Goal: Browse casually: Explore the website without a specific task or goal

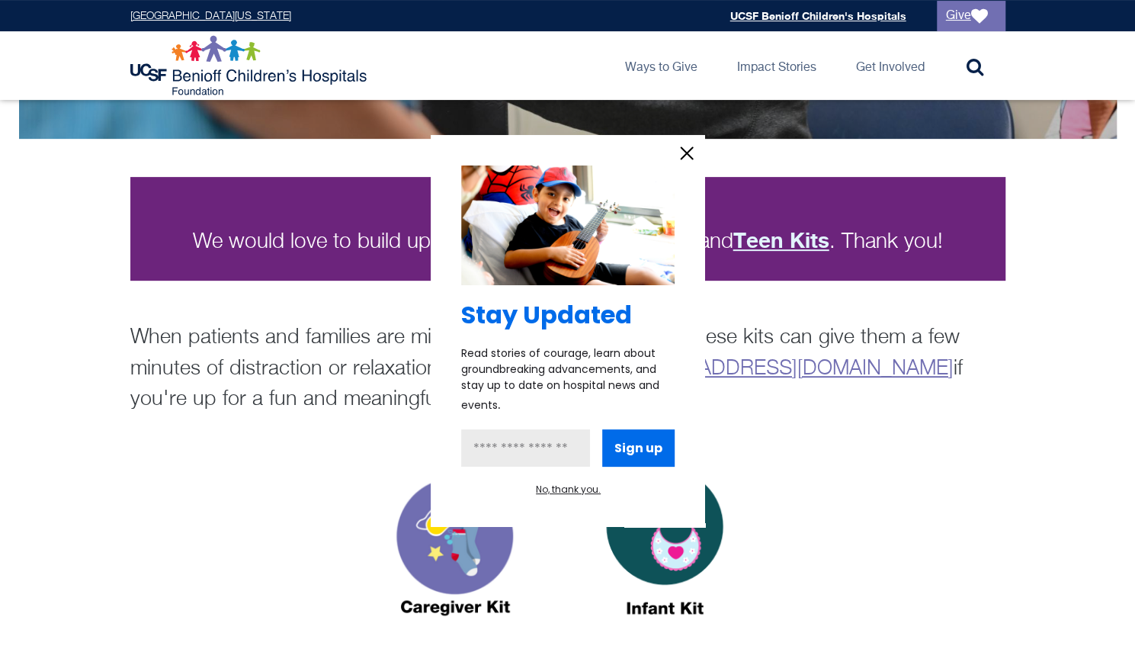
scroll to position [237, 0]
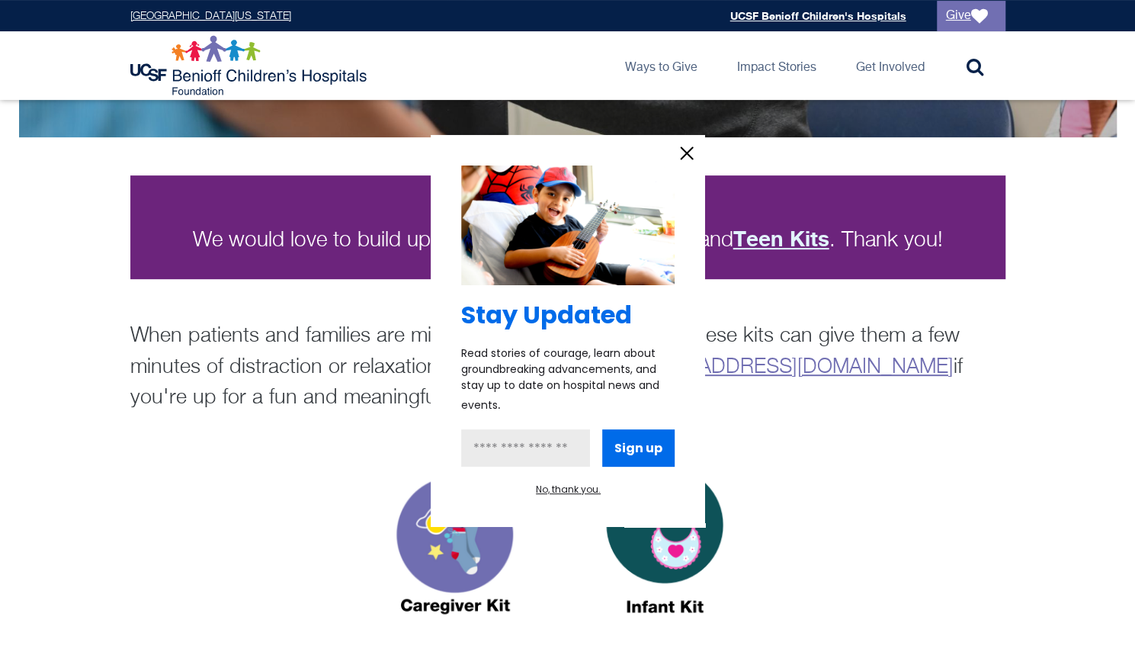
click at [688, 153] on icon "information" at bounding box center [687, 153] width 23 height 23
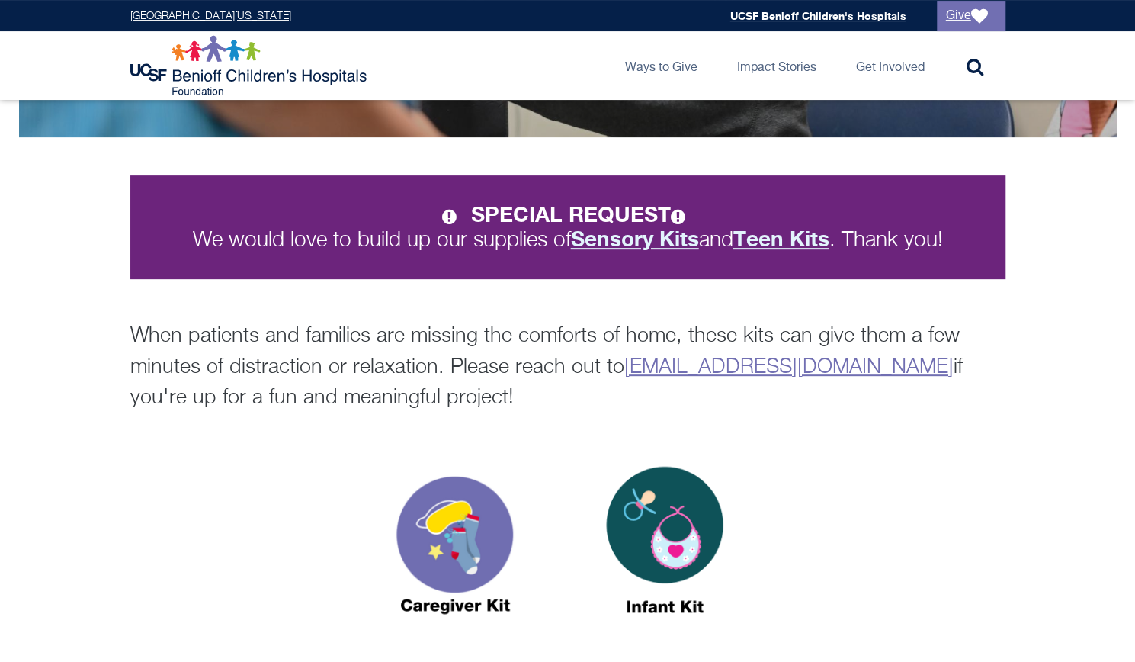
click at [688, 153] on div "Stay Updated Read stories of courage, learn about groundbreaking advancements, …" at bounding box center [568, 293] width 275 height 392
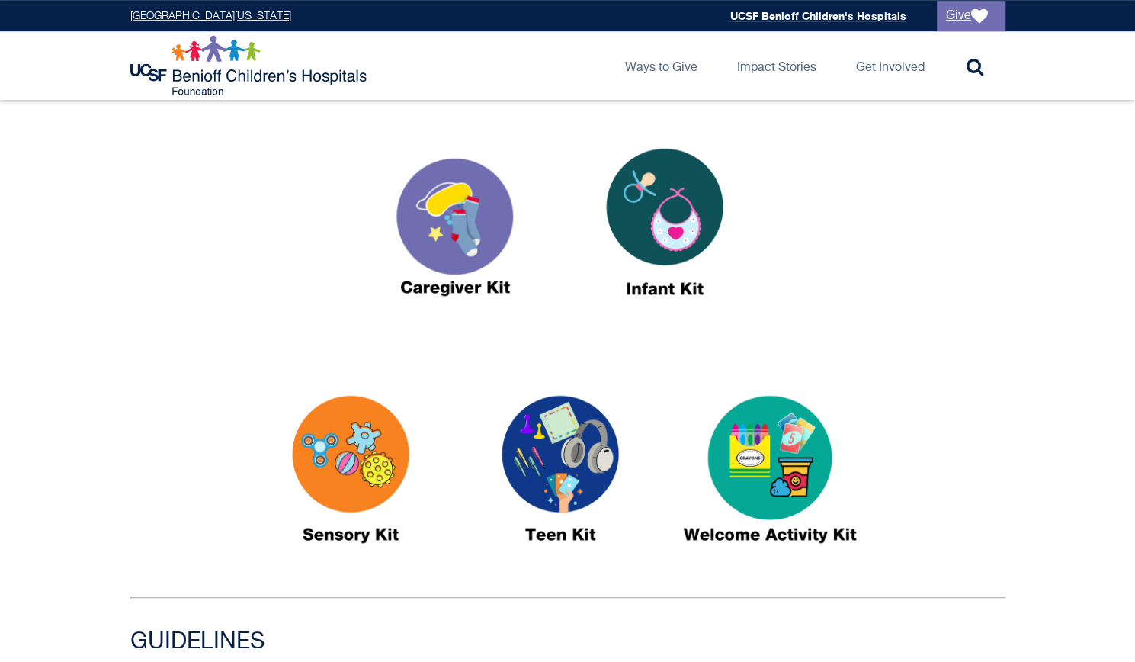
scroll to position [552, 0]
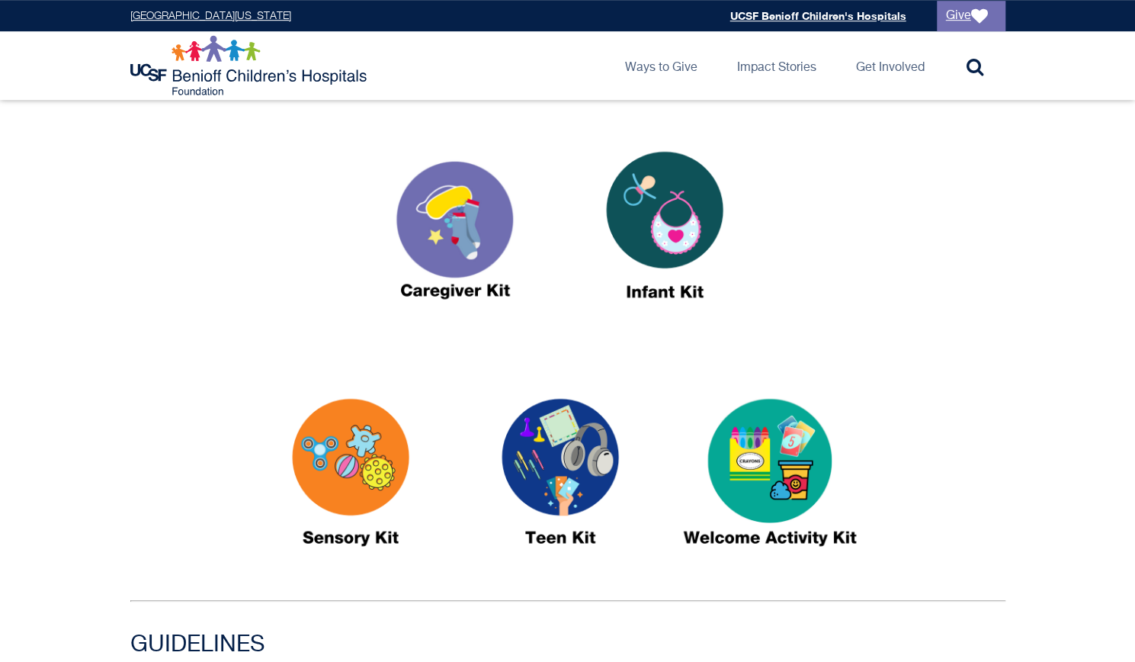
click at [467, 220] on img at bounding box center [455, 232] width 191 height 220
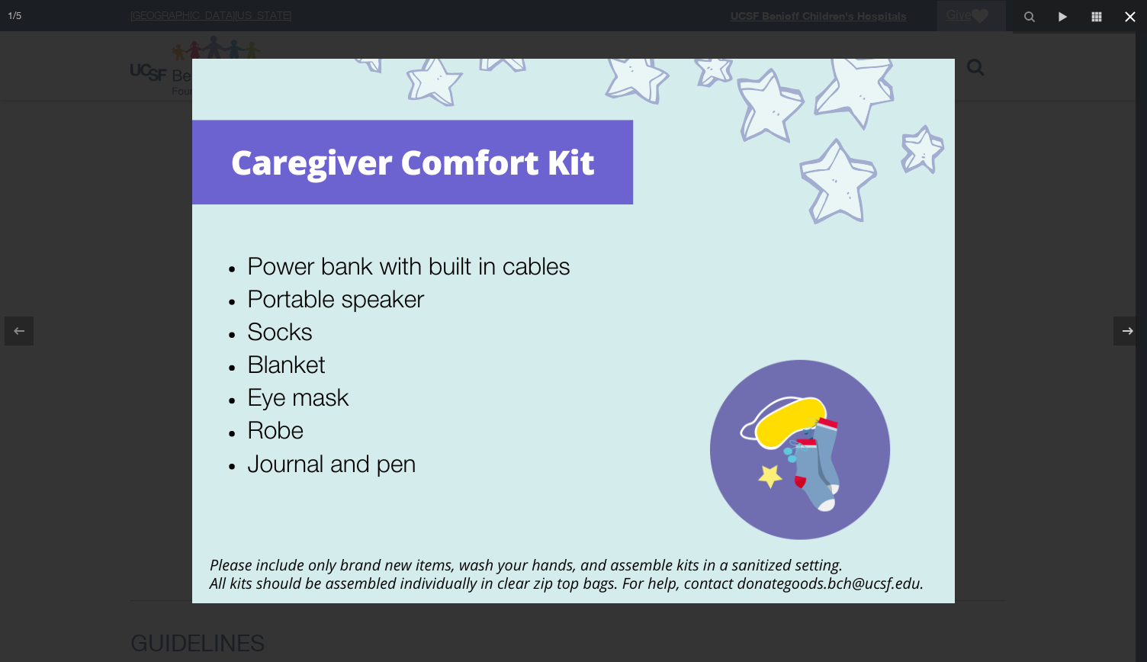
click at [1130, 14] on icon at bounding box center [1130, 17] width 18 height 18
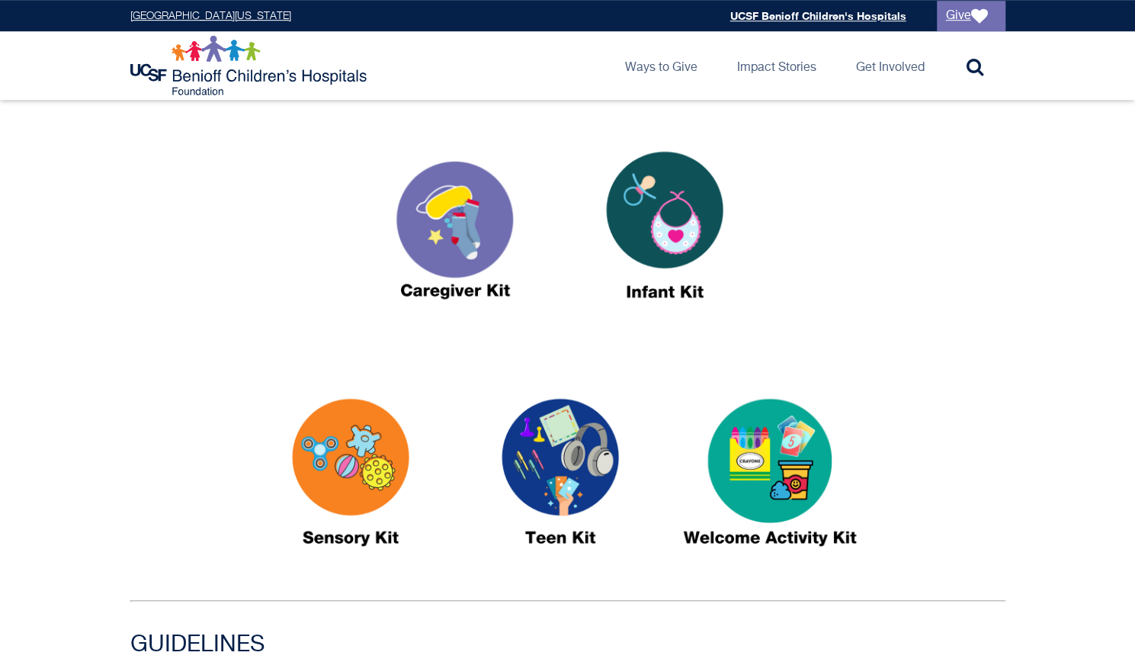
click at [660, 231] on img at bounding box center [665, 232] width 191 height 220
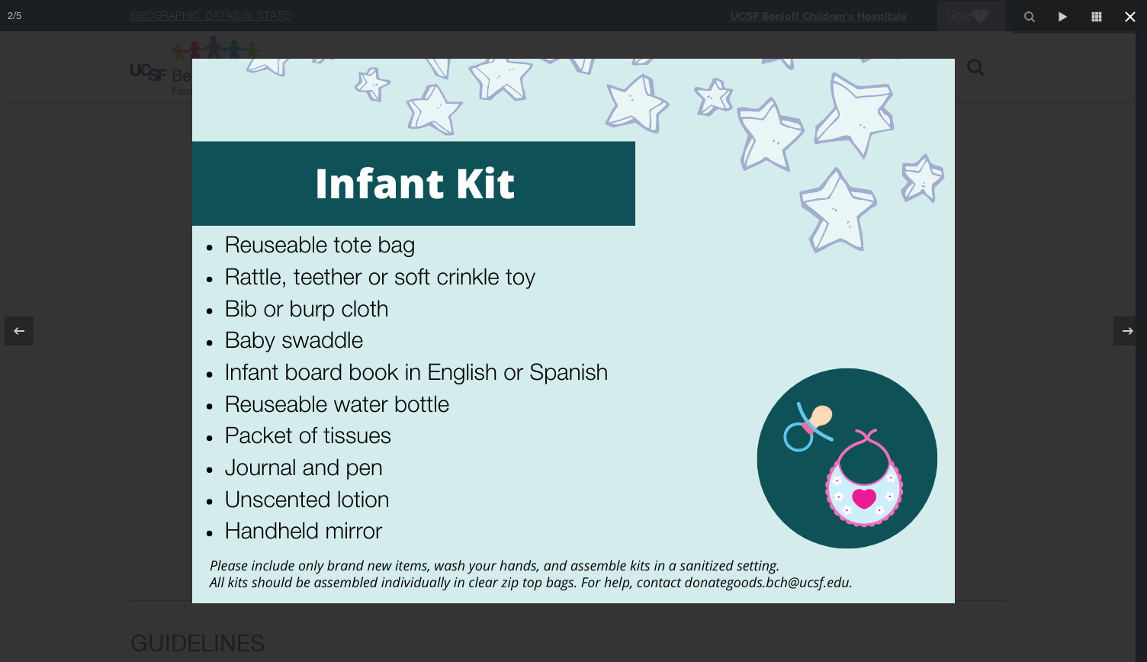
click at [1129, 8] on icon at bounding box center [1130, 17] width 18 height 18
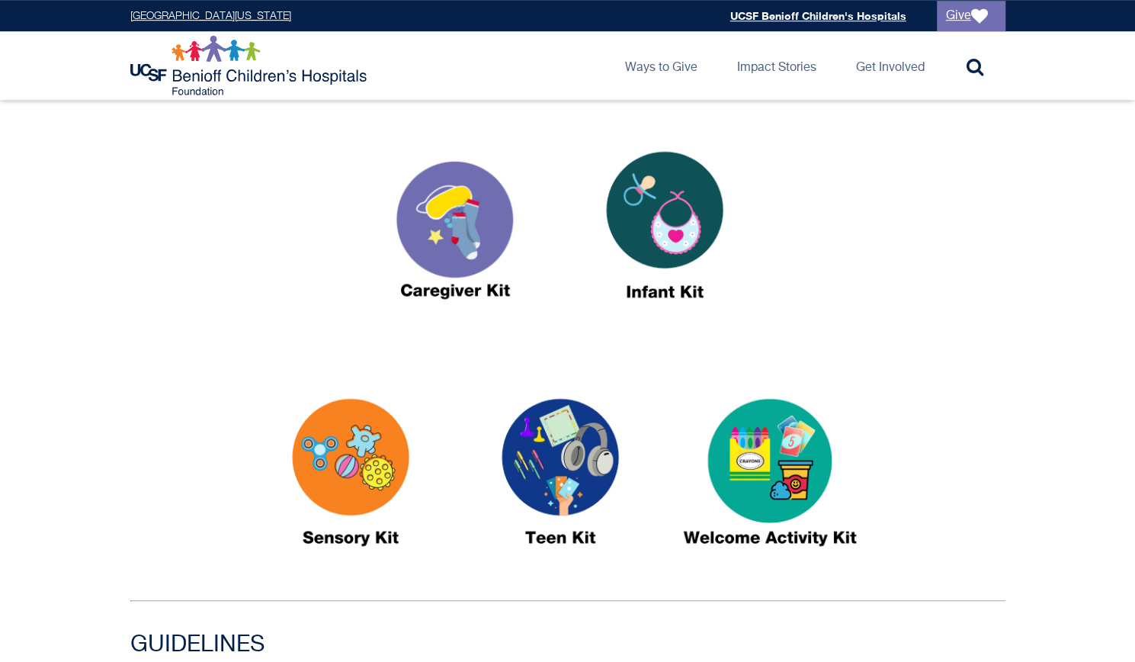
click at [770, 474] on img at bounding box center [770, 479] width 191 height 220
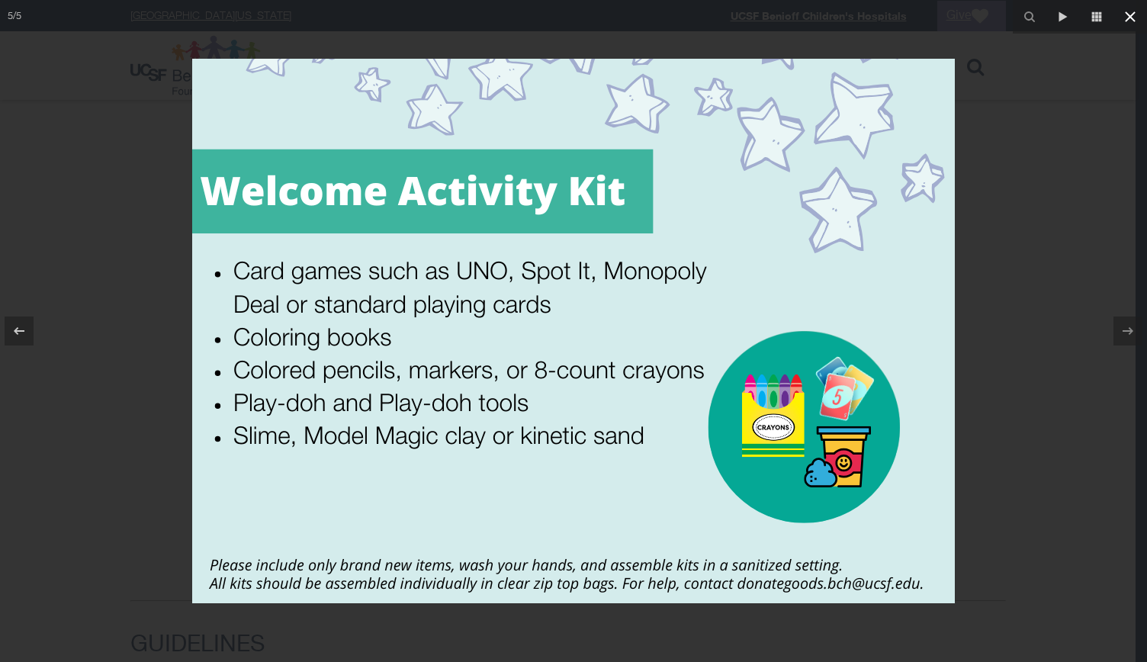
click at [1127, 8] on icon at bounding box center [1130, 17] width 18 height 18
